Goal: Use online tool/utility: Utilize a website feature to perform a specific function

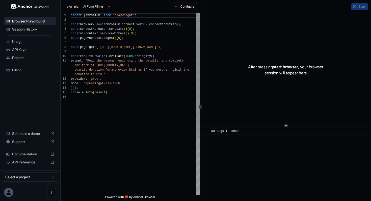
scroll to position [45, 0]
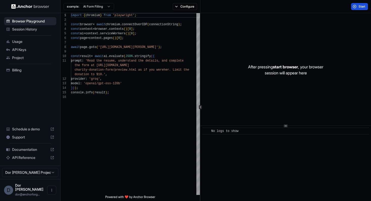
click at [361, 6] on span "Start" at bounding box center [362, 7] width 7 height 4
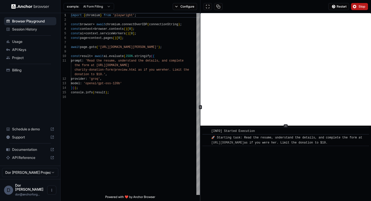
click at [363, 6] on span "Stop" at bounding box center [362, 7] width 7 height 4
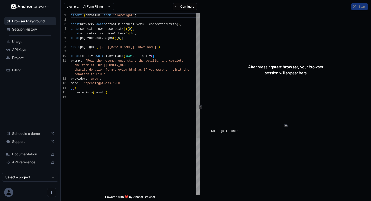
scroll to position [45, 0]
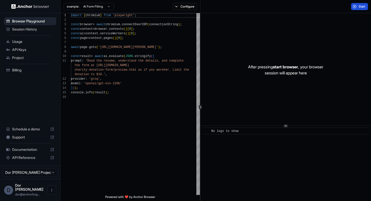
click at [363, 6] on span "Start" at bounding box center [362, 7] width 7 height 4
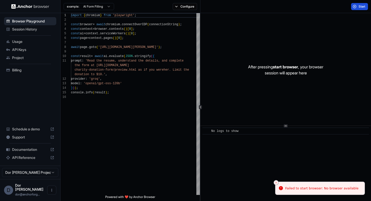
click at [362, 8] on span "Start" at bounding box center [362, 7] width 7 height 4
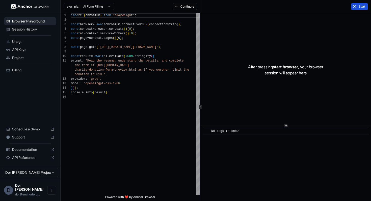
click at [355, 8] on button "Start" at bounding box center [359, 6] width 17 height 7
click at [356, 7] on button "Start" at bounding box center [359, 6] width 17 height 7
click at [361, 6] on span "Start" at bounding box center [362, 7] width 7 height 4
click at [356, 7] on button "Start" at bounding box center [359, 6] width 17 height 7
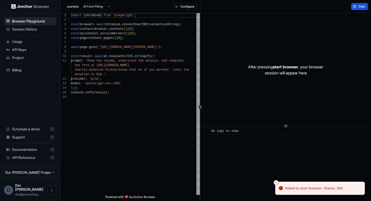
click at [360, 4] on button "Start" at bounding box center [359, 6] width 17 height 7
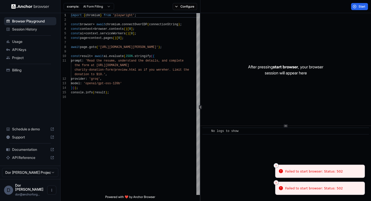
click at [276, 165] on line "Close toast" at bounding box center [276, 166] width 2 height 2
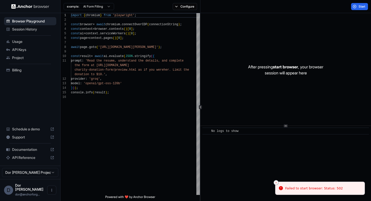
click at [275, 181] on button "Close toast" at bounding box center [276, 182] width 5 height 5
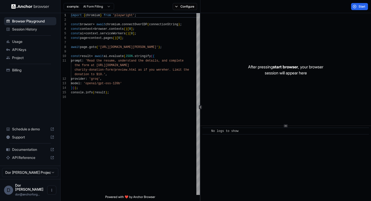
click at [335, 11] on div "Start" at bounding box center [285, 6] width 171 height 13
click at [359, 8] on button "Start" at bounding box center [359, 6] width 17 height 7
click at [360, 7] on span "Start" at bounding box center [362, 7] width 7 height 4
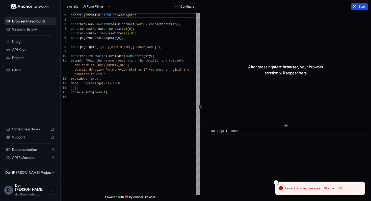
click at [302, 8] on div "Start" at bounding box center [285, 6] width 171 height 13
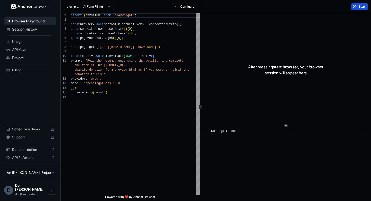
click at [247, 11] on div "Start" at bounding box center [285, 6] width 171 height 13
click at [356, 8] on button "Start" at bounding box center [359, 6] width 17 height 7
click at [357, 4] on button "Start" at bounding box center [359, 6] width 17 height 7
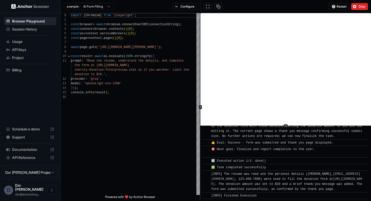
scroll to position [276, 0]
click at [364, 9] on button "Stop" at bounding box center [359, 6] width 17 height 7
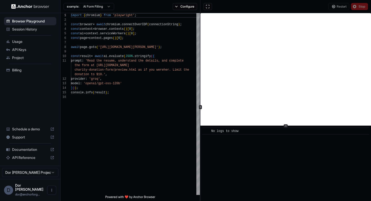
scroll to position [0, 0]
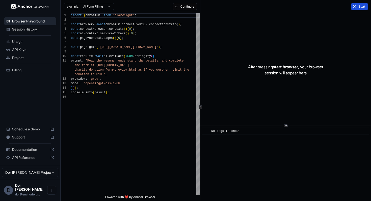
click at [359, 8] on span "Start" at bounding box center [362, 7] width 7 height 4
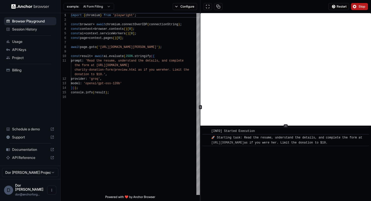
scroll to position [1, 0]
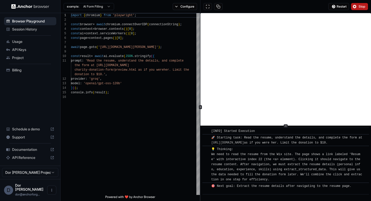
click at [359, 7] on span "Stop" at bounding box center [362, 7] width 7 height 4
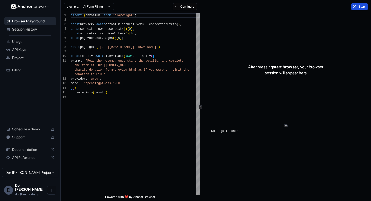
click at [359, 7] on span "Start" at bounding box center [362, 7] width 7 height 4
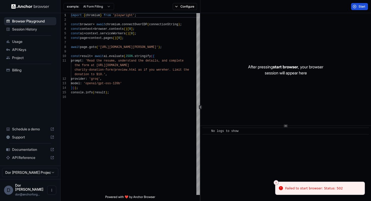
click at [357, 5] on button "Start" at bounding box center [359, 6] width 17 height 7
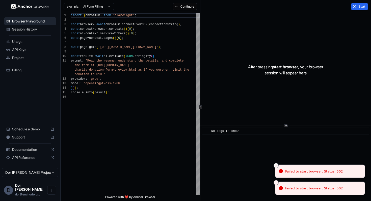
click at [277, 164] on icon "Close toast" at bounding box center [276, 165] width 3 height 3
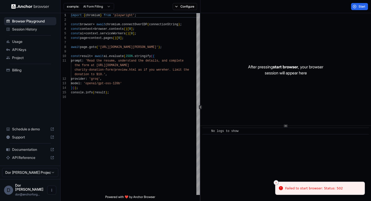
click at [277, 182] on line "Close toast" at bounding box center [276, 183] width 2 height 2
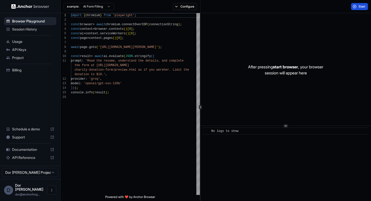
click at [360, 8] on span "Start" at bounding box center [362, 7] width 7 height 4
click at [361, 5] on span "Start" at bounding box center [362, 7] width 7 height 4
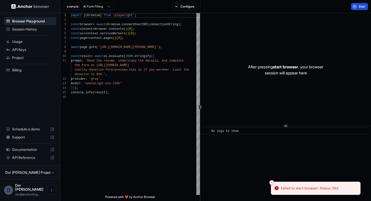
drag, startPoint x: 339, startPoint y: 189, endPoint x: 295, endPoint y: 188, distance: 43.9
click at [295, 188] on div "Failed to start browser: Status: 502" at bounding box center [310, 188] width 58 height 5
click at [288, 187] on div "Failed to start browser: Status: 502" at bounding box center [314, 188] width 58 height 5
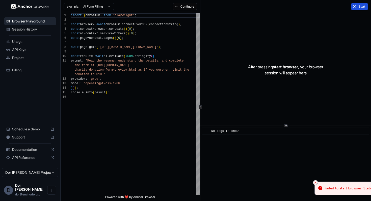
drag, startPoint x: 286, startPoint y: 188, endPoint x: 304, endPoint y: 190, distance: 18.8
click at [325, 190] on div "Failed to start browser: Status: 502" at bounding box center [354, 188] width 58 height 5
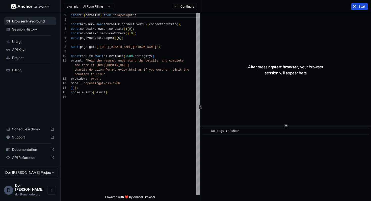
click at [360, 7] on span "Start" at bounding box center [362, 7] width 7 height 4
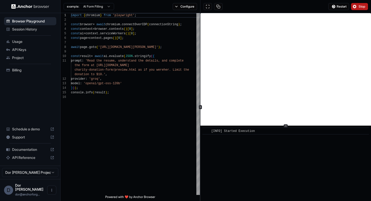
click at [358, 7] on button "Stop" at bounding box center [359, 6] width 17 height 7
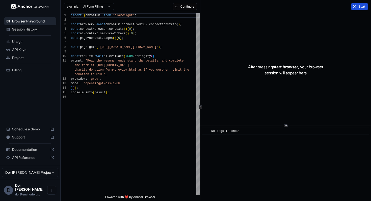
click at [360, 5] on span "Start" at bounding box center [362, 7] width 7 height 4
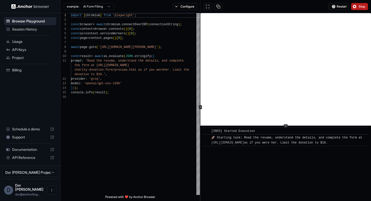
click at [358, 9] on button "Stop" at bounding box center [359, 6] width 17 height 7
